Goal: Task Accomplishment & Management: Complete application form

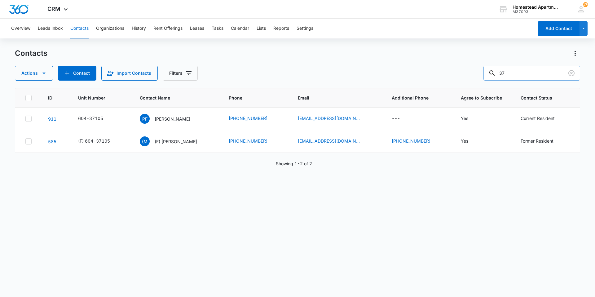
type input "3"
type input "35471"
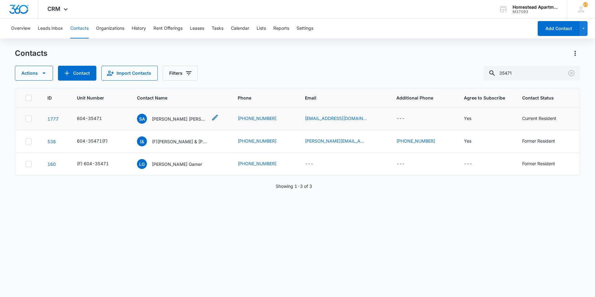
click at [168, 116] on p "[PERSON_NAME] [PERSON_NAME]" at bounding box center [180, 119] width 56 height 7
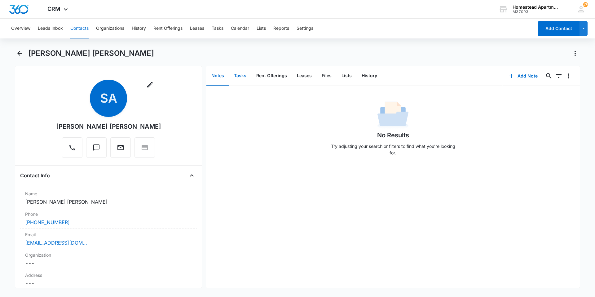
click at [246, 75] on button "Tasks" at bounding box center [240, 75] width 22 height 19
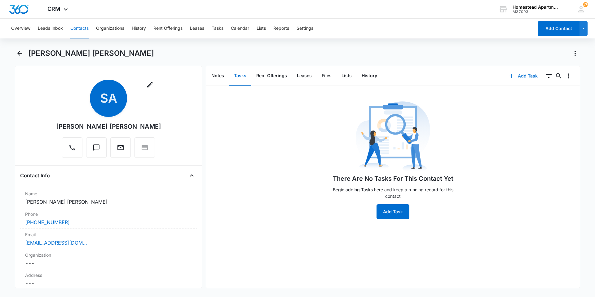
click at [508, 74] on icon "button" at bounding box center [511, 75] width 7 height 7
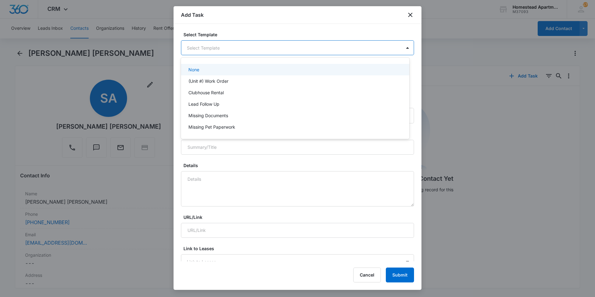
click at [234, 45] on body "CRM Apps Reputation Websites Forms CRM Email Social Content Intelligence Files …" at bounding box center [297, 148] width 595 height 297
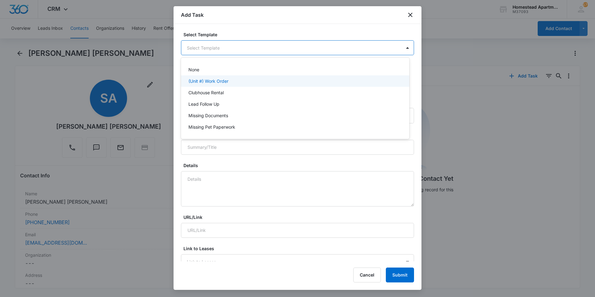
click at [230, 81] on div "(Unit #) Work Order" at bounding box center [294, 81] width 212 height 7
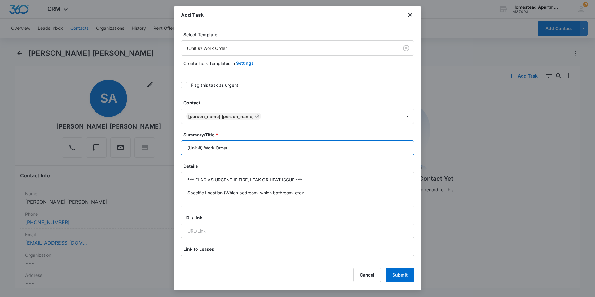
click at [235, 150] on input "(Unit #) Work Order" at bounding box center [297, 147] width 233 height 15
type input "("
click at [198, 145] on input "3547 #1 W/O" at bounding box center [297, 147] width 233 height 15
type input "3547#1 W/O"
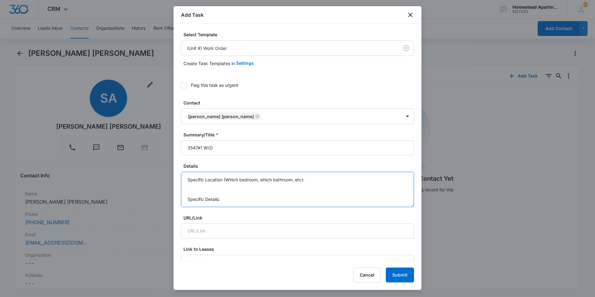
drag, startPoint x: 184, startPoint y: 176, endPoint x: 305, endPoint y: 242, distance: 137.4
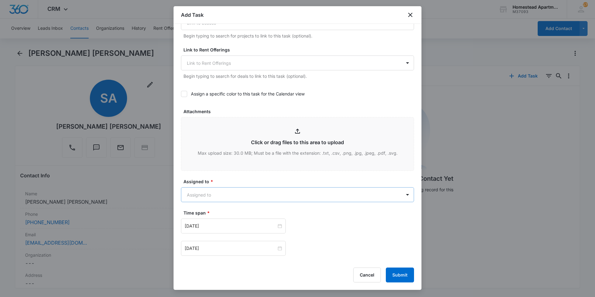
scroll to position [279, 0]
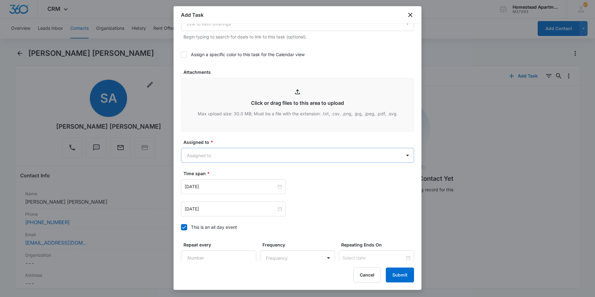
type textarea "He needs a new lightbulb and needs a light ballast. [PERSON_NAME] already repla…"
click at [247, 158] on body "CRM Apps Reputation Websites Forms CRM Email Social Content Intelligence Files …" at bounding box center [297, 148] width 595 height 297
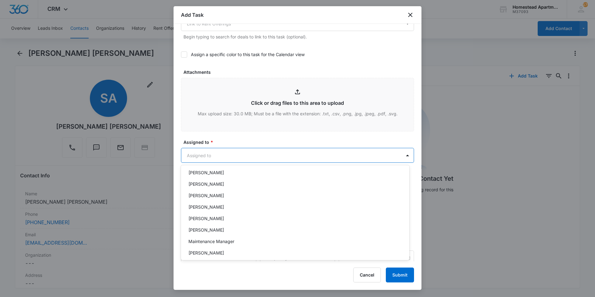
scroll to position [101, 0]
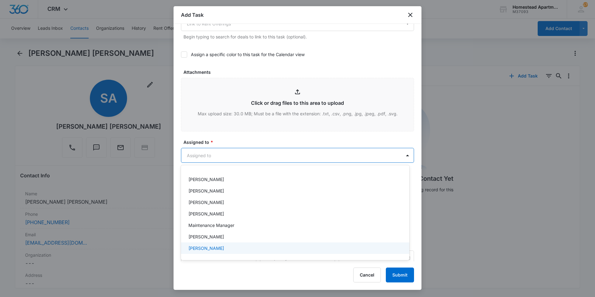
click at [217, 247] on p "[PERSON_NAME]" at bounding box center [206, 248] width 36 height 7
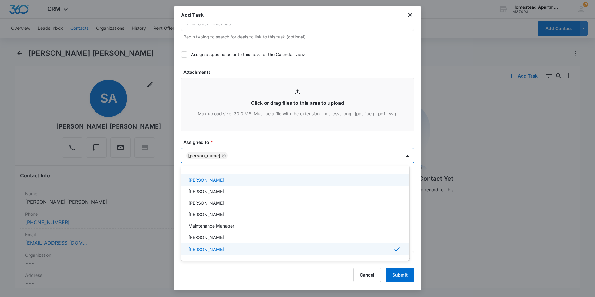
click at [245, 140] on div at bounding box center [297, 148] width 595 height 297
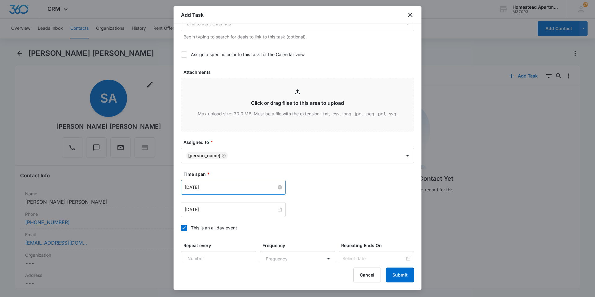
click at [239, 190] on input "[DATE]" at bounding box center [231, 187] width 92 height 7
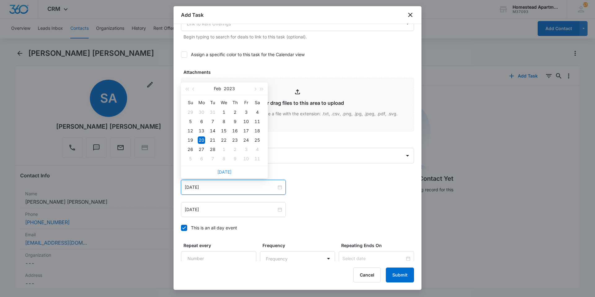
click at [220, 170] on link "[DATE]" at bounding box center [224, 171] width 14 height 5
type input "[DATE]"
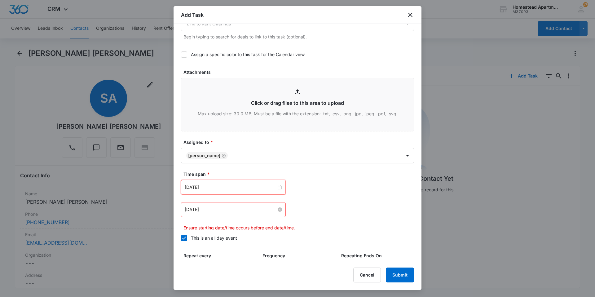
click at [218, 208] on input "[DATE]" at bounding box center [231, 209] width 92 height 7
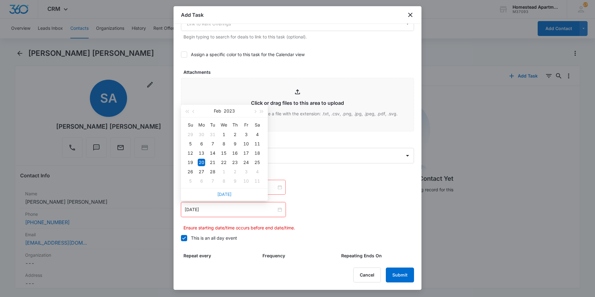
click at [224, 194] on link "[DATE]" at bounding box center [224, 194] width 14 height 5
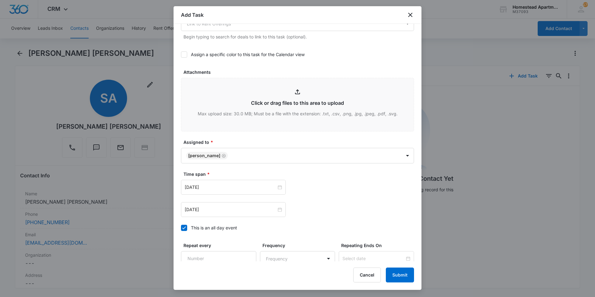
click at [325, 202] on div "[DATE] [DATE] Su Mo Tu We Th Fr Sa 28 29 30 1 2 3 4 5 6 7 8 9 10 11 12 13 14 15…" at bounding box center [297, 209] width 233 height 15
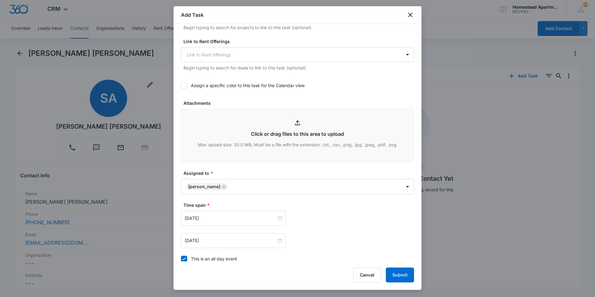
scroll to position [336, 0]
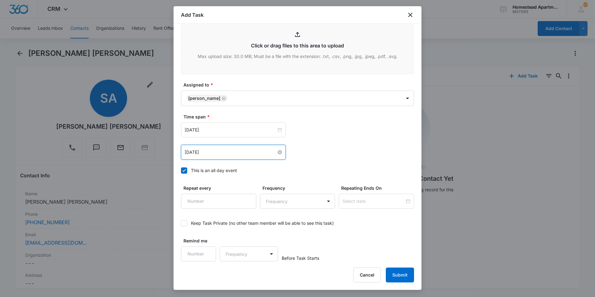
click at [246, 151] on input "[DATE]" at bounding box center [231, 152] width 92 height 7
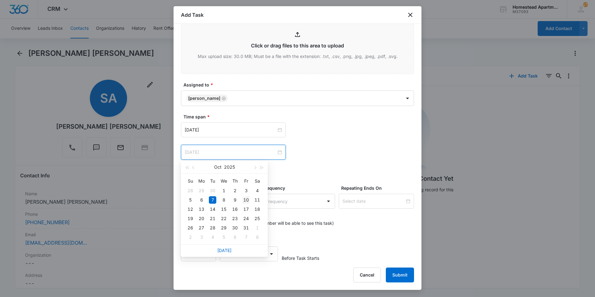
type input "[DATE]"
click at [247, 201] on div "10" at bounding box center [245, 199] width 7 height 7
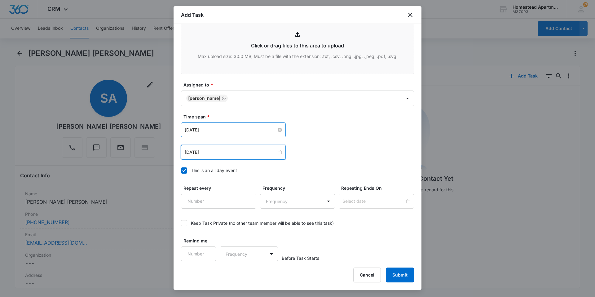
click at [219, 132] on input "[DATE]" at bounding box center [231, 129] width 92 height 7
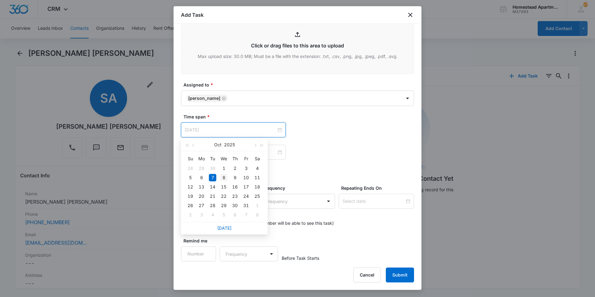
type input "[DATE]"
click at [223, 176] on div "8" at bounding box center [223, 177] width 7 height 7
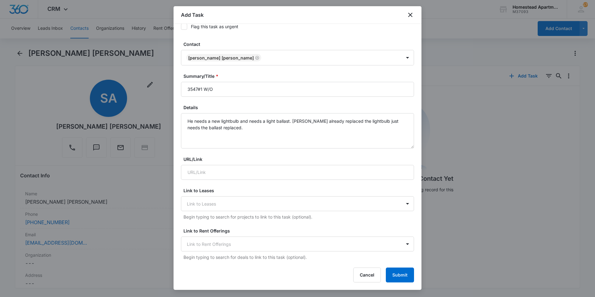
scroll to position [57, 0]
click at [398, 272] on button "Submit" at bounding box center [400, 274] width 28 height 15
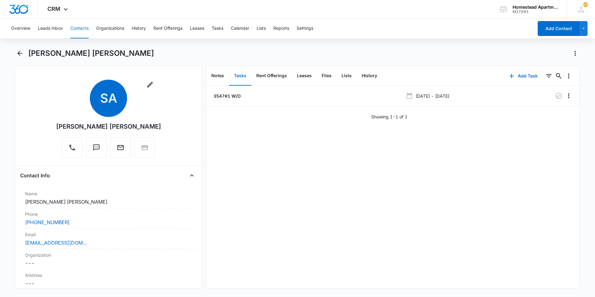
click at [86, 31] on button "Contacts" at bounding box center [79, 29] width 18 height 20
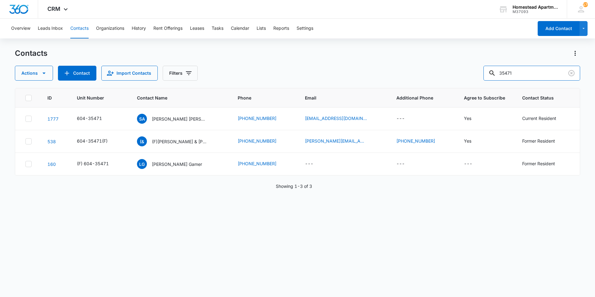
drag, startPoint x: 538, startPoint y: 73, endPoint x: 426, endPoint y: 71, distance: 111.9
click at [426, 71] on div "Actions Contact Import Contacts Filters 35471" at bounding box center [297, 73] width 565 height 15
type input "3"
type input "38335"
click at [179, 119] on p "[PERSON_NAME] [PERSON_NAME]" at bounding box center [180, 119] width 56 height 7
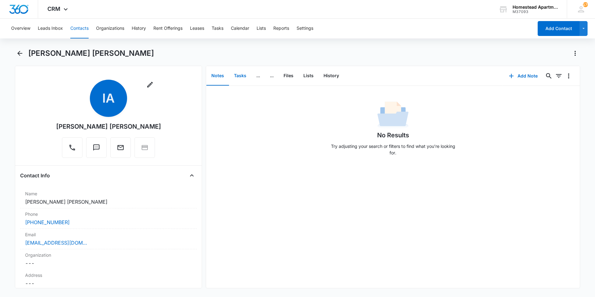
click at [240, 76] on button "Tasks" at bounding box center [240, 75] width 22 height 19
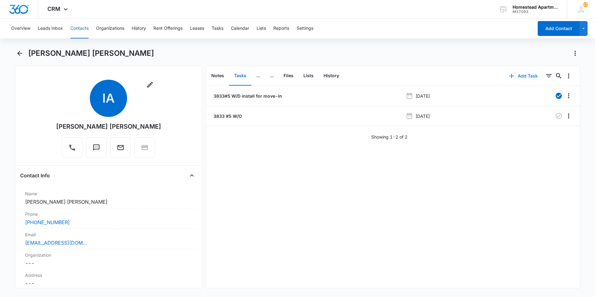
click at [522, 76] on button "Add Task" at bounding box center [523, 75] width 41 height 15
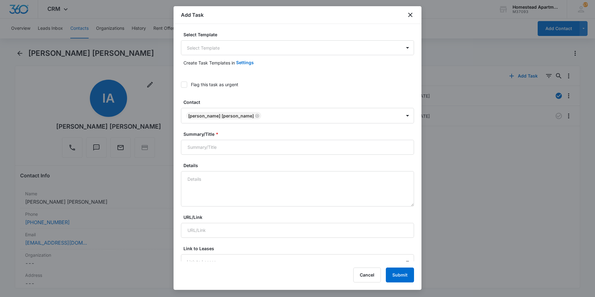
click at [185, 85] on icon at bounding box center [184, 85] width 6 height 6
click at [181, 85] on input "Flag this task as urgent" at bounding box center [181, 85] width 0 height 0
click at [183, 86] on icon at bounding box center [184, 84] width 4 height 3
click at [181, 85] on input "Flag this task as urgent" at bounding box center [181, 85] width 0 height 0
click at [413, 17] on icon "close" at bounding box center [410, 14] width 7 height 7
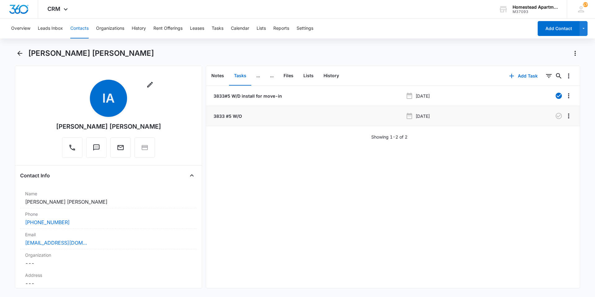
click at [232, 118] on p "3833 #5 W/O" at bounding box center [227, 116] width 30 height 7
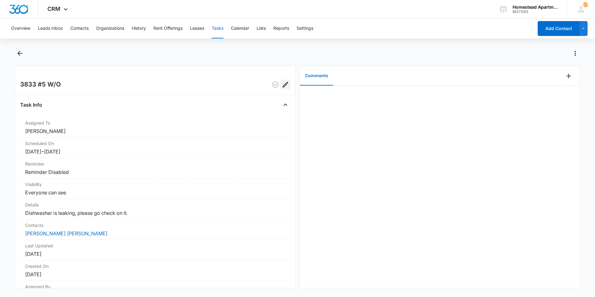
click at [282, 82] on icon "Edit" at bounding box center [285, 84] width 7 height 7
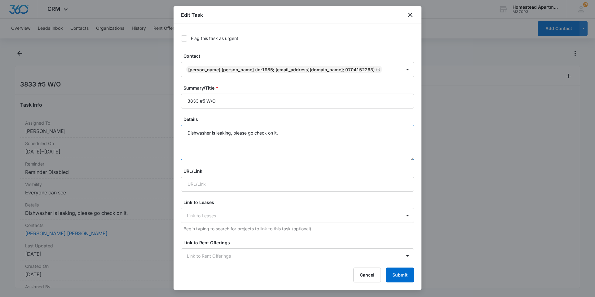
click at [296, 131] on textarea "Dishwasher is leaking, please go check on it." at bounding box center [297, 142] width 233 height 35
type textarea "Dishwasher is leaking, please go check on it. Water is leaking on floor and wat…"
click at [397, 277] on button "Submit" at bounding box center [400, 274] width 28 height 15
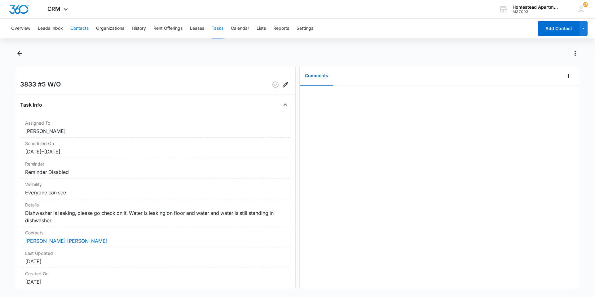
click at [72, 27] on button "Contacts" at bounding box center [79, 29] width 18 height 20
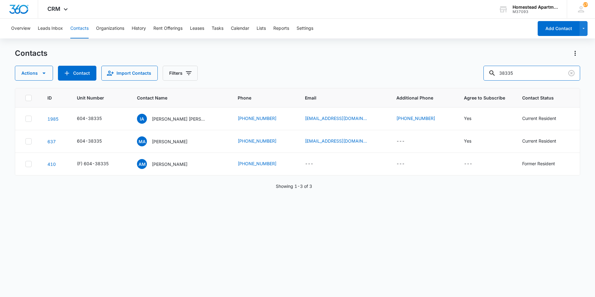
drag, startPoint x: 537, startPoint y: 70, endPoint x: 469, endPoint y: 83, distance: 68.9
click at [469, 83] on div "Contacts Actions Contact Import Contacts Filters 38335 ID Unit Number Contact N…" at bounding box center [297, 172] width 565 height 248
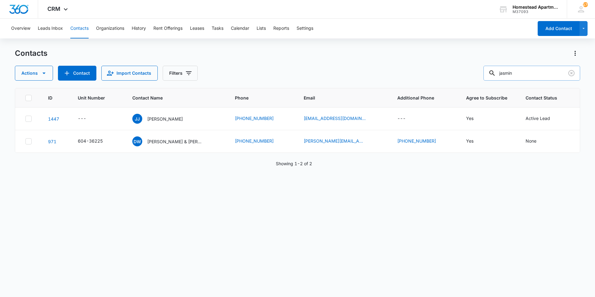
type input "jasmin"
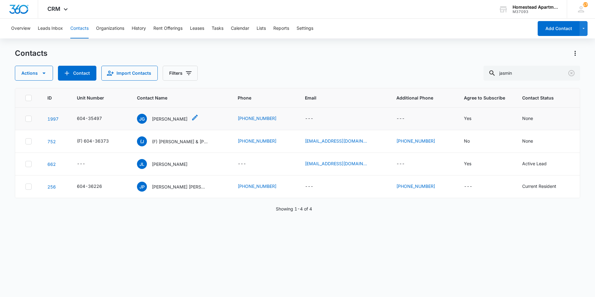
click at [171, 119] on p "[PERSON_NAME]" at bounding box center [170, 119] width 36 height 7
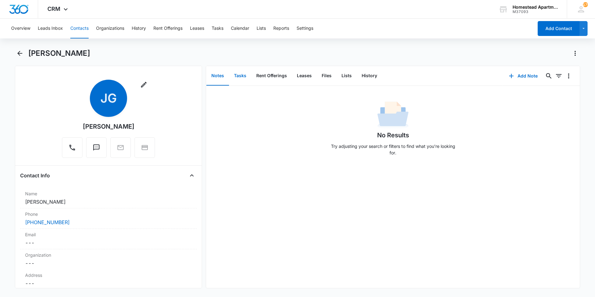
click at [242, 76] on button "Tasks" at bounding box center [240, 75] width 22 height 19
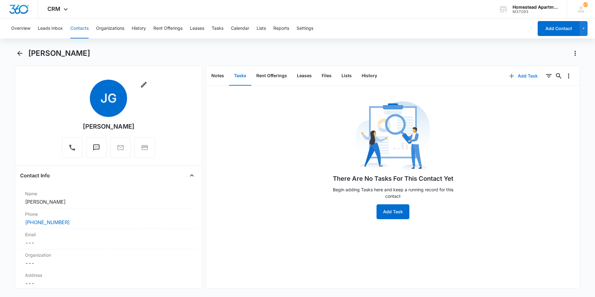
click at [522, 76] on button "Add Task" at bounding box center [523, 75] width 41 height 15
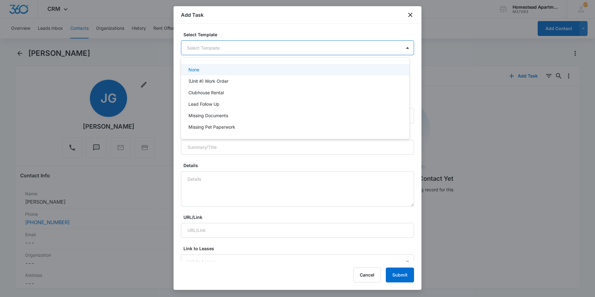
click at [212, 48] on body "CRM Apps Reputation Websites Forms CRM Email Social Content Intelligence Files …" at bounding box center [297, 148] width 595 height 297
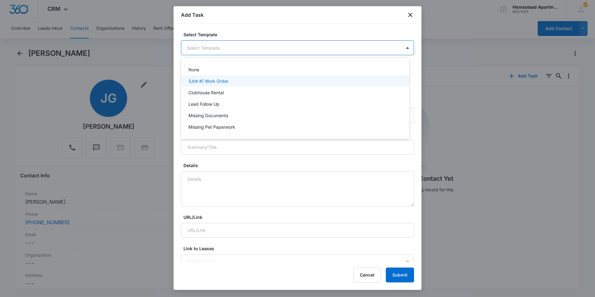
click at [210, 81] on p "(Unit #) Work Order" at bounding box center [208, 81] width 40 height 7
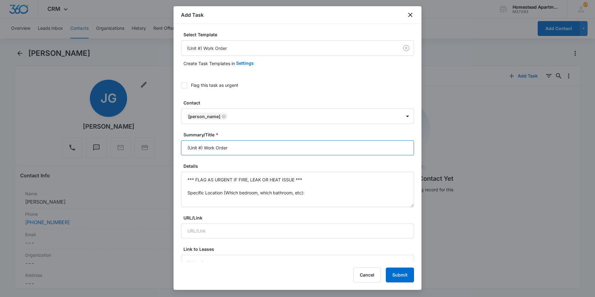
drag, startPoint x: 235, startPoint y: 148, endPoint x: 177, endPoint y: 153, distance: 58.5
click at [177, 153] on div "Select Template (Unit #) Work Order Create Task Templates in Settings Flag this…" at bounding box center [298, 142] width 248 height 237
type input "3549#7 W/O"
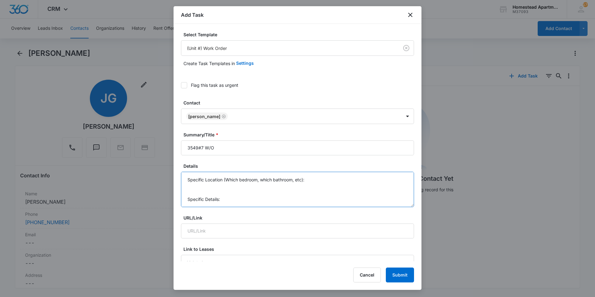
scroll to position [46, 0]
drag, startPoint x: 184, startPoint y: 177, endPoint x: 324, endPoint y: 208, distance: 143.5
click at [360, 179] on textarea "She needs a new refrigerator lightbulb and a new water filter she just moved in" at bounding box center [297, 189] width 233 height 35
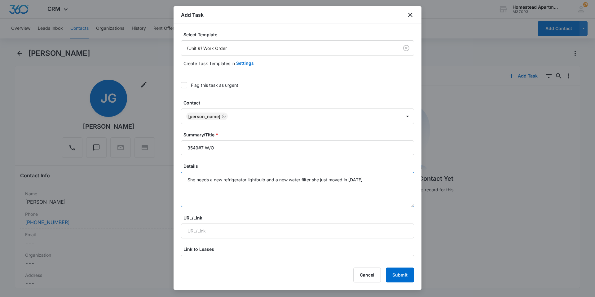
click at [311, 180] on textarea "She needs a new refrigerator lightbulb and a new water filter she just moved in…" at bounding box center [297, 189] width 233 height 35
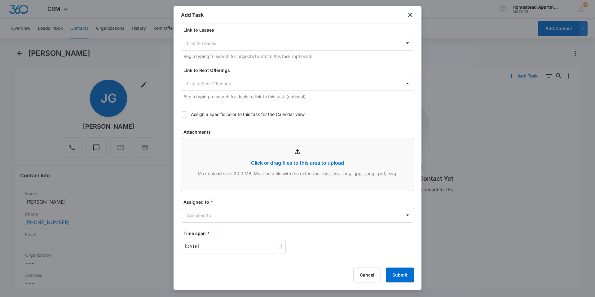
scroll to position [279, 0]
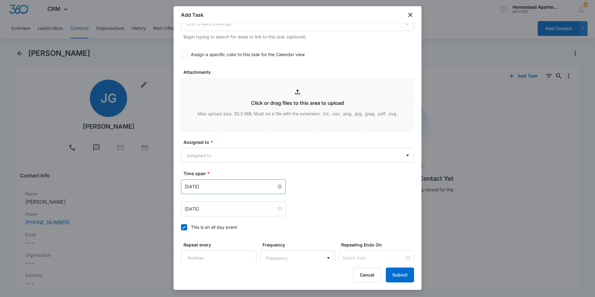
type textarea "She needs a new refrigerator lightbulb and a new water filter for fridge as wel…"
click at [226, 189] on input "[DATE]" at bounding box center [231, 186] width 92 height 7
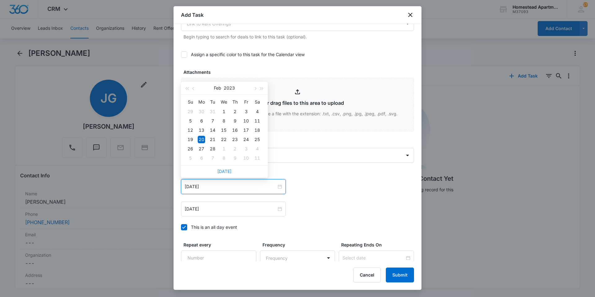
click at [226, 172] on link "[DATE]" at bounding box center [224, 171] width 14 height 5
type input "[DATE]"
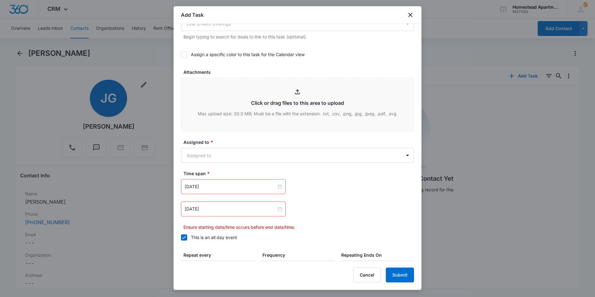
click at [214, 213] on div "[DATE]" at bounding box center [233, 208] width 105 height 15
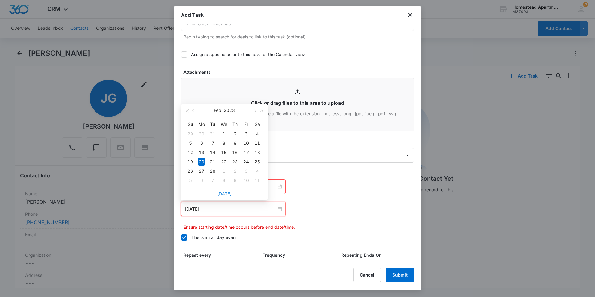
click at [229, 195] on link "[DATE]" at bounding box center [224, 193] width 14 height 5
type input "[DATE]"
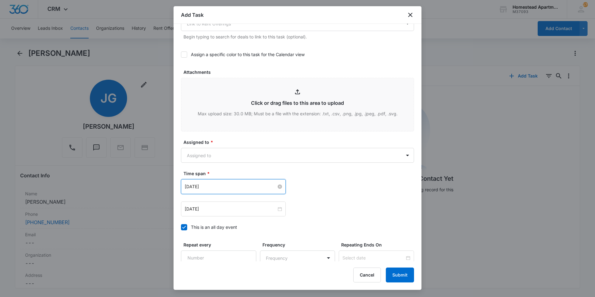
click at [214, 188] on input "[DATE]" at bounding box center [231, 186] width 92 height 7
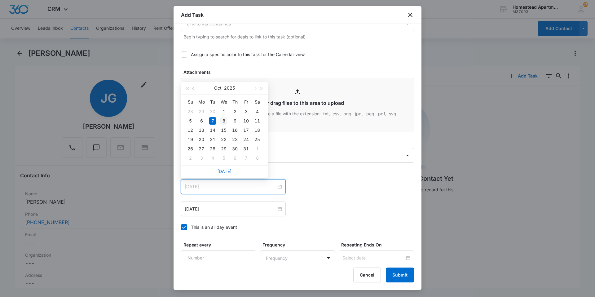
type input "[DATE]"
click at [223, 121] on div "8" at bounding box center [223, 120] width 7 height 7
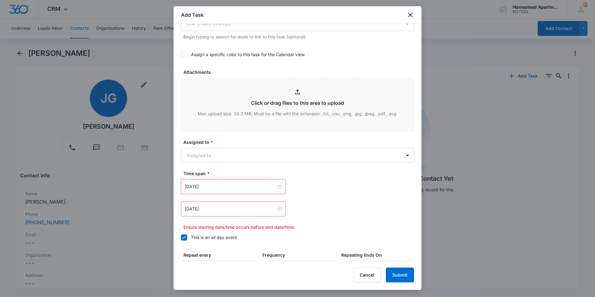
click at [213, 204] on div "[DATE]" at bounding box center [233, 208] width 105 height 15
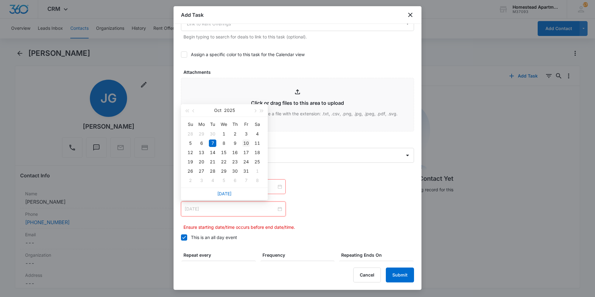
type input "[DATE]"
click at [250, 144] on td "10" at bounding box center [245, 143] width 11 height 9
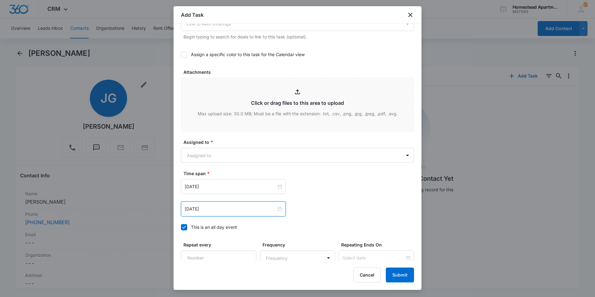
drag, startPoint x: 353, startPoint y: 210, endPoint x: 348, endPoint y: 209, distance: 5.2
click at [352, 210] on div "[DATE] [DATE] Su Mo Tu We Th Fr Sa 28 29 30 1 2 3 4 5 6 7 8 9 10 11 12 13 14 15…" at bounding box center [297, 208] width 233 height 15
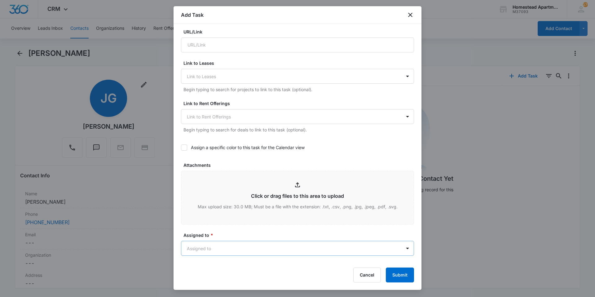
click at [276, 246] on body "CRM Apps Reputation Websites Forms CRM Email Social Content Intelligence Files …" at bounding box center [297, 148] width 595 height 297
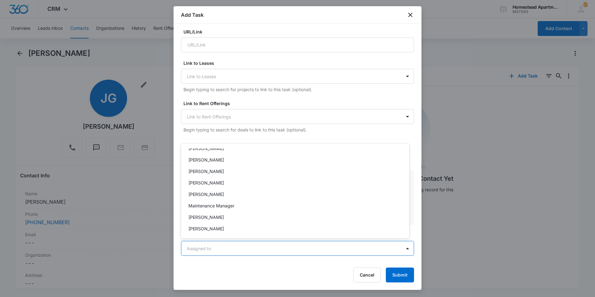
scroll to position [101, 0]
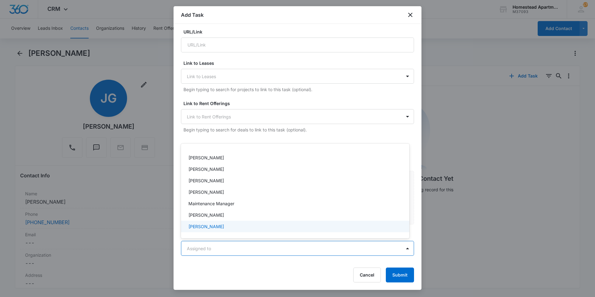
click at [201, 226] on p "[PERSON_NAME]" at bounding box center [206, 226] width 36 height 7
click at [269, 270] on div at bounding box center [297, 148] width 595 height 297
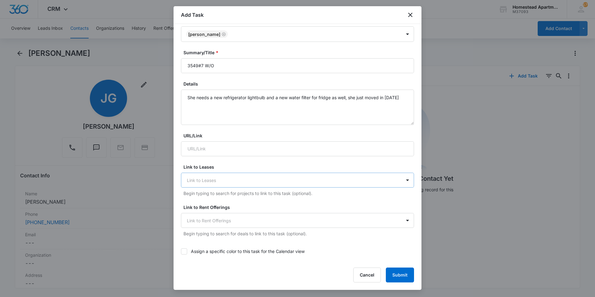
scroll to position [186, 0]
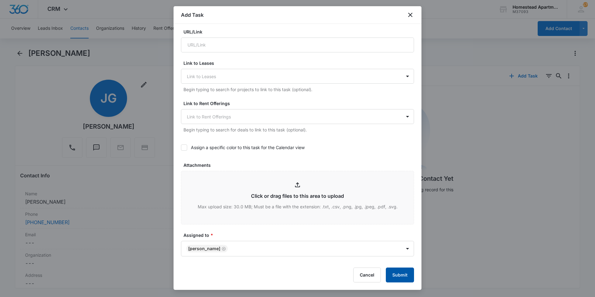
click at [389, 277] on button "Submit" at bounding box center [400, 274] width 28 height 15
